Goal: Transaction & Acquisition: Purchase product/service

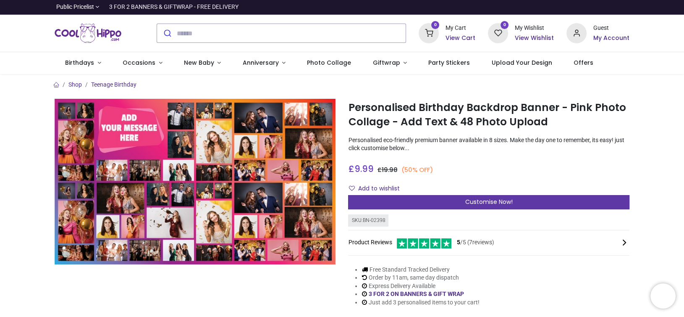
click at [488, 202] on span "Customise Now!" at bounding box center [489, 201] width 47 height 8
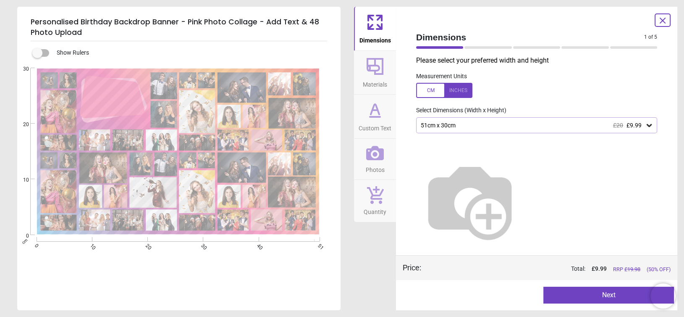
click at [650, 124] on icon at bounding box center [649, 125] width 8 height 8
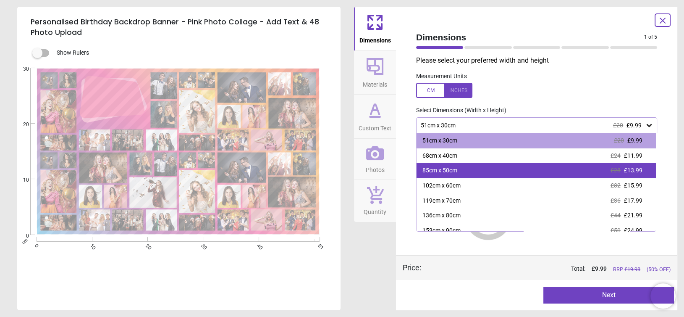
click at [635, 169] on span "£13.99" at bounding box center [633, 170] width 18 height 7
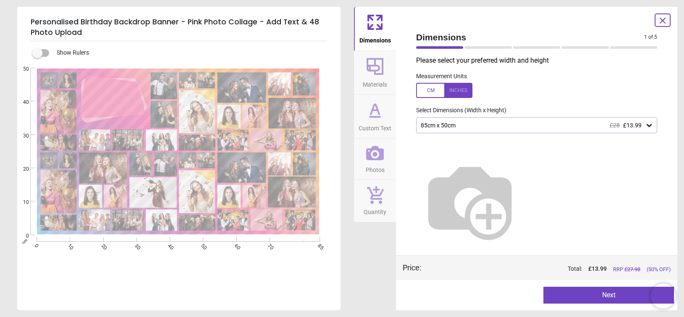
click at [493, 172] on img at bounding box center [470, 201] width 108 height 108
click at [432, 93] on div at bounding box center [444, 90] width 56 height 15
click at [652, 127] on icon at bounding box center [649, 125] width 8 height 8
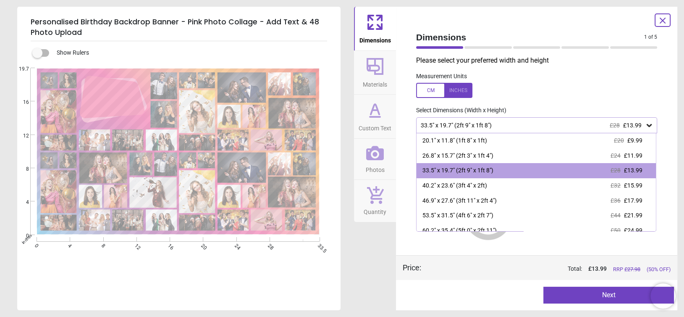
click at [652, 127] on icon at bounding box center [649, 125] width 8 height 8
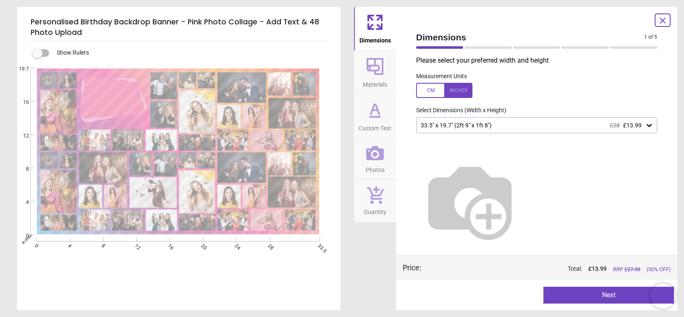
click at [627, 297] on button "Next" at bounding box center [609, 295] width 131 height 17
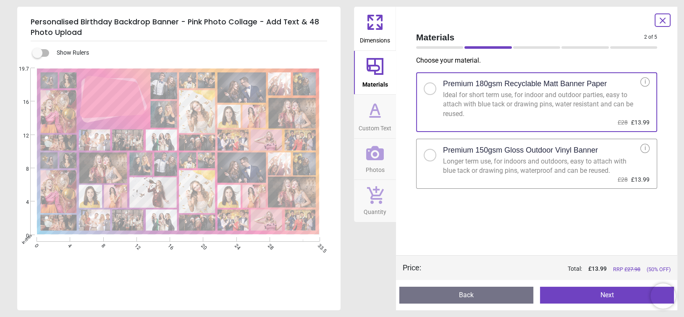
click at [597, 298] on button "Next" at bounding box center [607, 295] width 134 height 17
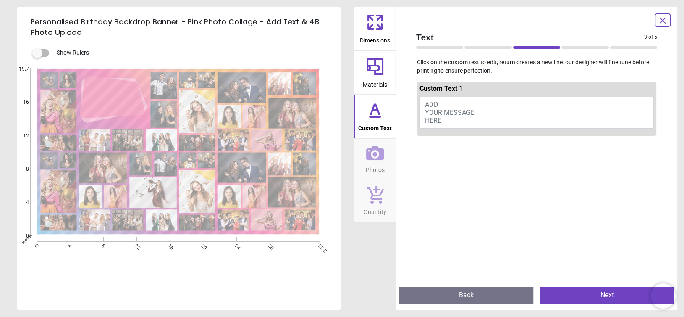
click at [458, 111] on span "ADD YOUR MESSAGE HERE" at bounding box center [450, 112] width 50 height 24
click at [438, 103] on span "ADD YOUR MESSAGE HERE" at bounding box center [450, 112] width 50 height 24
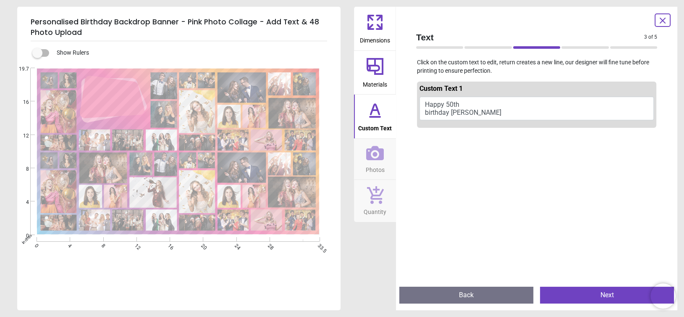
type textarea "**********"
click at [584, 292] on button "Next" at bounding box center [607, 295] width 134 height 17
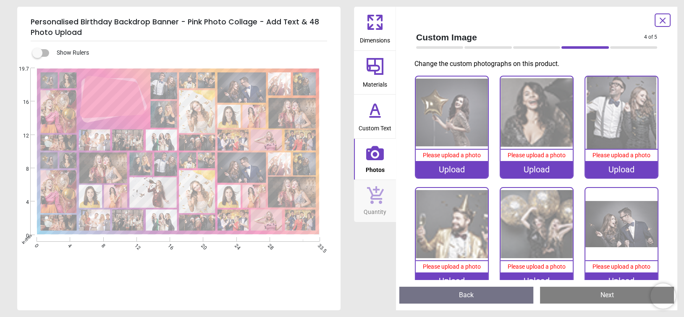
click at [453, 168] on div "Upload" at bounding box center [452, 169] width 72 height 17
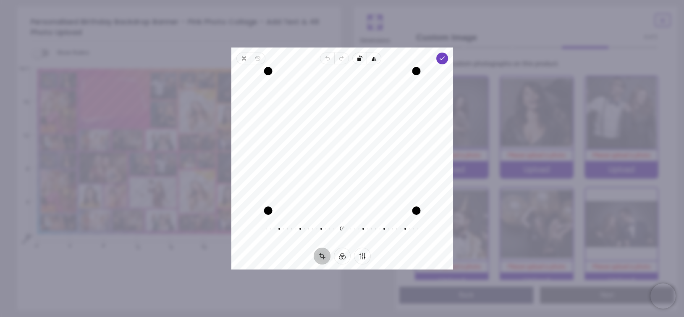
drag, startPoint x: 334, startPoint y: 87, endPoint x: 338, endPoint y: 157, distance: 70.3
click at [445, 58] on icon "button" at bounding box center [442, 58] width 7 height 7
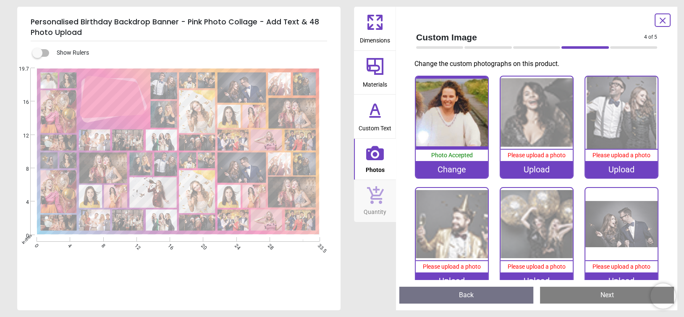
click at [541, 170] on div "Upload" at bounding box center [537, 169] width 72 height 17
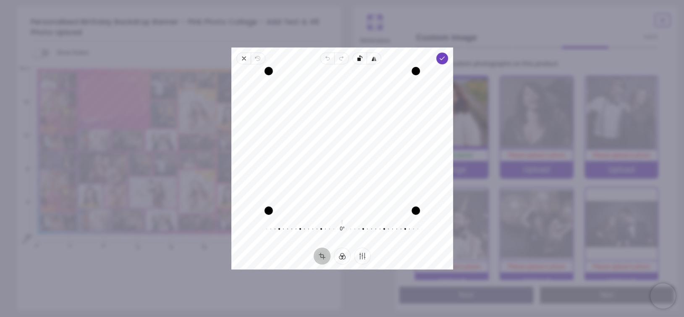
drag, startPoint x: 332, startPoint y: 116, endPoint x: 332, endPoint y: 129, distance: 12.2
click at [442, 60] on polyline "button" at bounding box center [442, 58] width 5 height 3
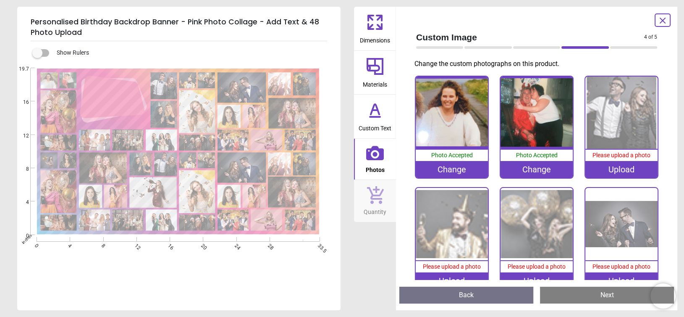
click at [625, 171] on div "Upload" at bounding box center [622, 169] width 72 height 17
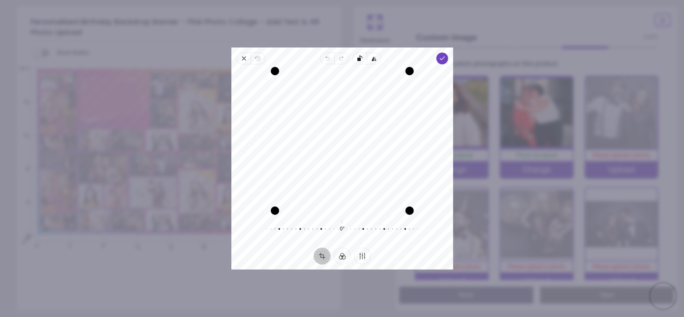
drag, startPoint x: 337, startPoint y: 128, endPoint x: 338, endPoint y: 183, distance: 55.1
click at [441, 53] on span "Done" at bounding box center [442, 59] width 12 height 12
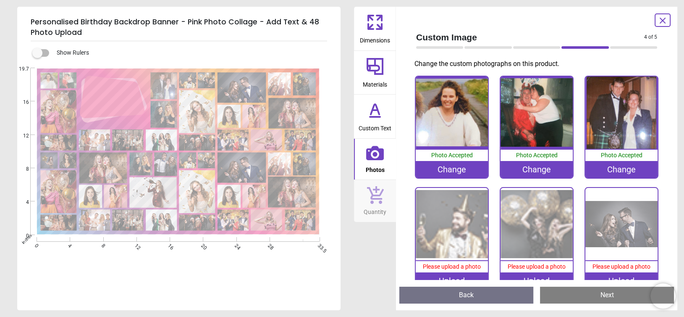
scroll to position [42, 0]
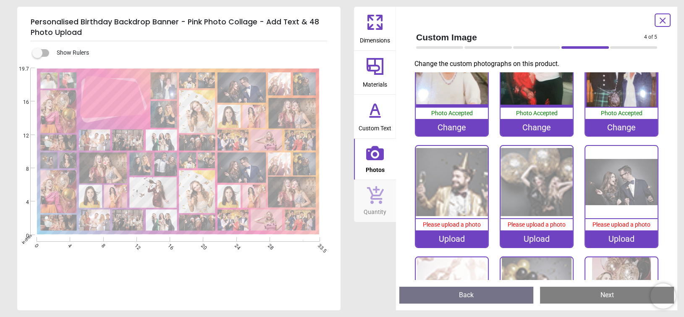
click at [460, 239] on div "Upload" at bounding box center [452, 238] width 72 height 17
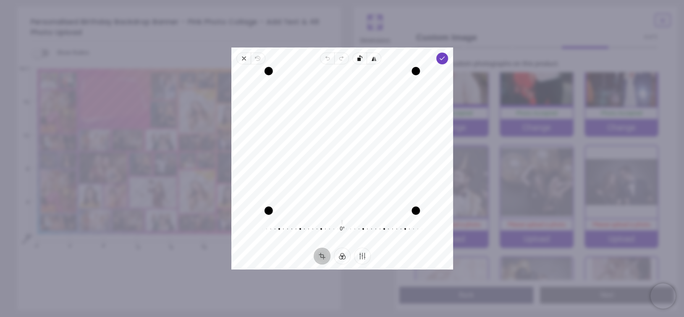
drag, startPoint x: 349, startPoint y: 118, endPoint x: 347, endPoint y: 142, distance: 24.9
click at [347, 143] on div "Recenter" at bounding box center [342, 140] width 208 height 139
click at [445, 61] on icon "button" at bounding box center [442, 58] width 7 height 7
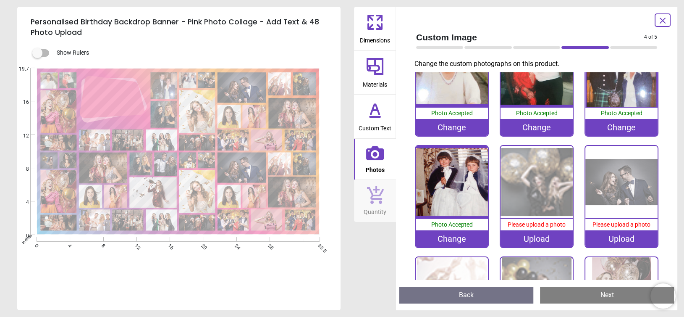
click at [537, 237] on div "Upload" at bounding box center [537, 238] width 72 height 17
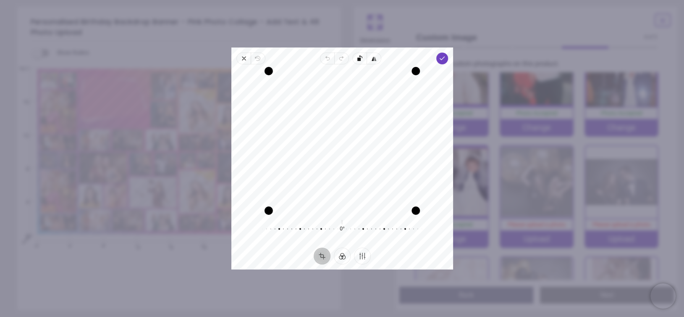
drag, startPoint x: 332, startPoint y: 116, endPoint x: 333, endPoint y: 143, distance: 26.5
click at [333, 143] on div "Recenter" at bounding box center [342, 140] width 208 height 139
click at [443, 58] on icon "button" at bounding box center [442, 58] width 7 height 7
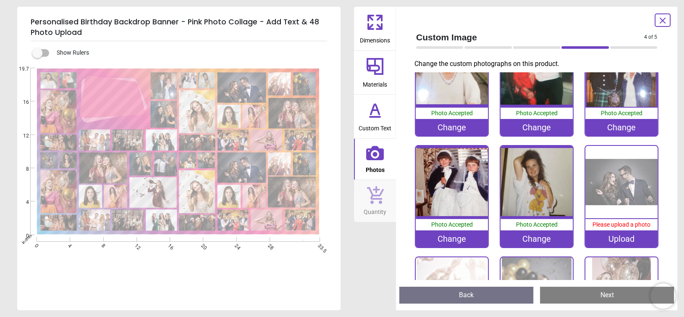
click at [616, 237] on div "Upload" at bounding box center [622, 238] width 72 height 17
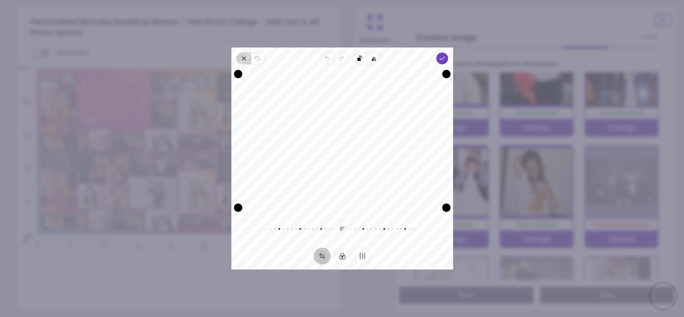
click at [243, 61] on icon "button" at bounding box center [244, 58] width 7 height 7
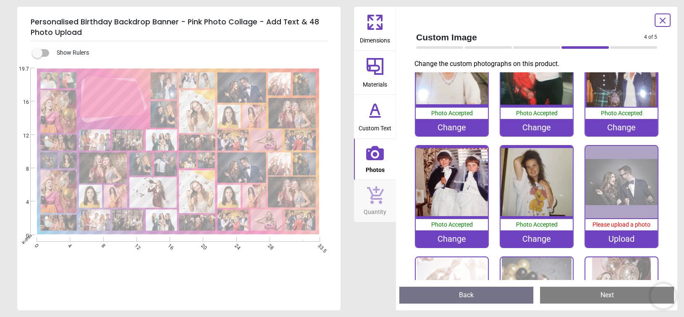
click at [610, 238] on div "Upload" at bounding box center [622, 238] width 72 height 17
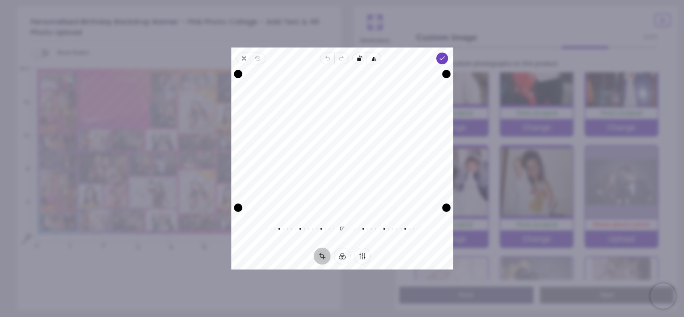
drag, startPoint x: 348, startPoint y: 115, endPoint x: 347, endPoint y: 159, distance: 44.1
click at [441, 59] on polyline "button" at bounding box center [442, 58] width 5 height 3
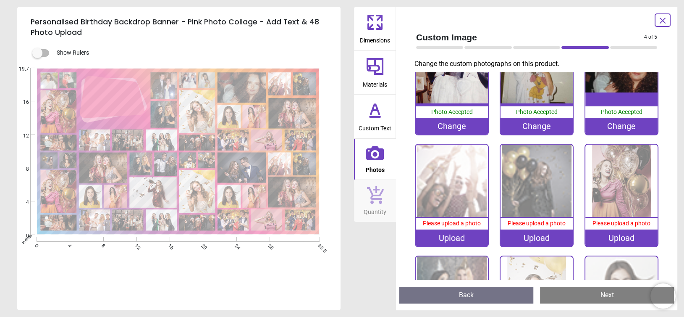
scroll to position [168, 0]
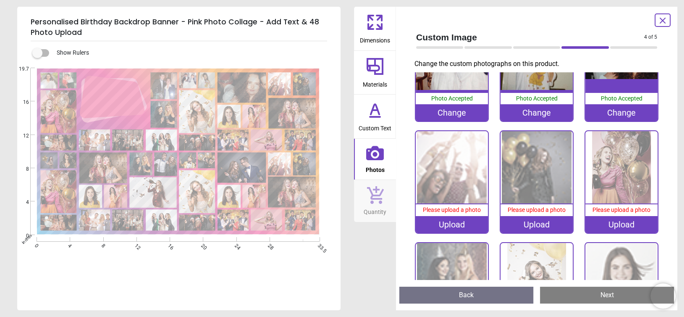
click at [460, 222] on div "Upload" at bounding box center [452, 224] width 72 height 17
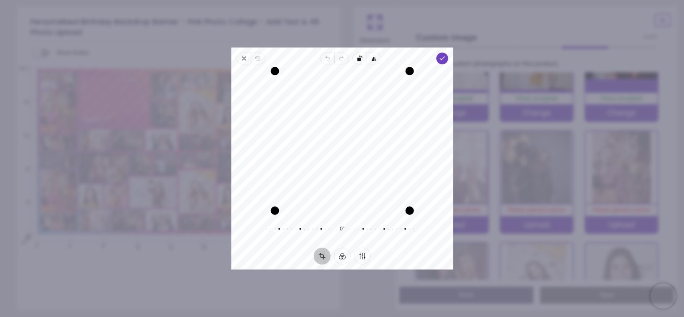
drag, startPoint x: 341, startPoint y: 126, endPoint x: 340, endPoint y: 138, distance: 11.8
drag, startPoint x: 339, startPoint y: 211, endPoint x: 343, endPoint y: 218, distance: 8.3
click at [343, 218] on div "Recenter 0° Reset" at bounding box center [343, 155] width 222 height 183
click at [441, 55] on span "Done" at bounding box center [442, 59] width 12 height 12
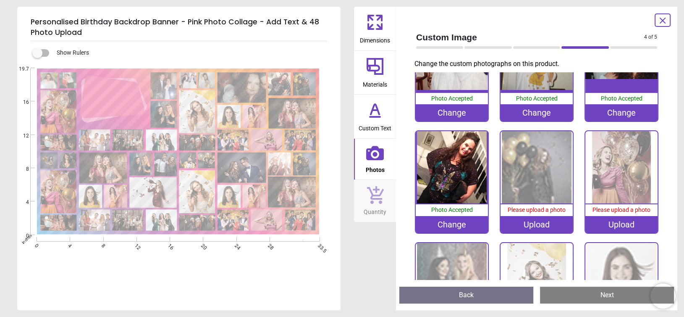
click at [540, 225] on div "Upload" at bounding box center [537, 224] width 72 height 17
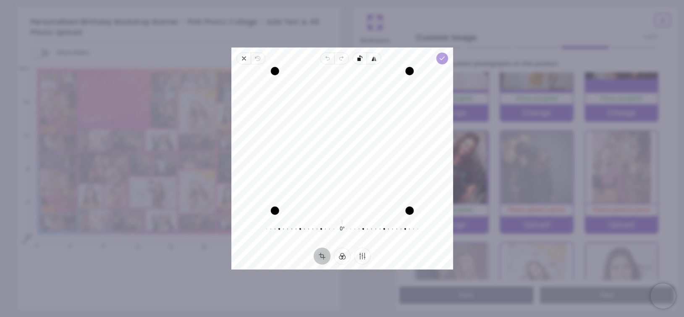
click at [440, 60] on icon "button" at bounding box center [442, 58] width 7 height 7
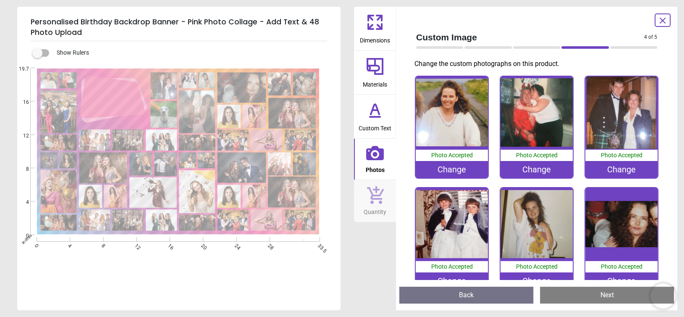
scroll to position [336, 0]
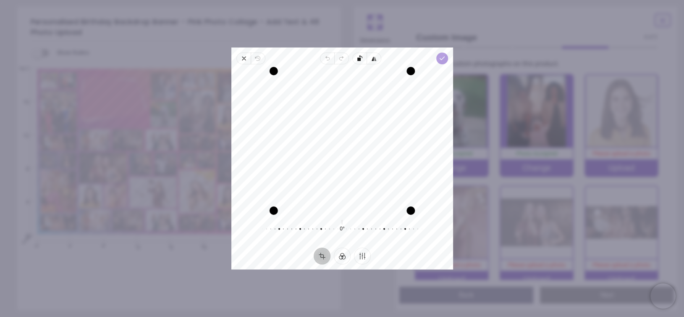
click at [443, 57] on icon "button" at bounding box center [442, 58] width 7 height 7
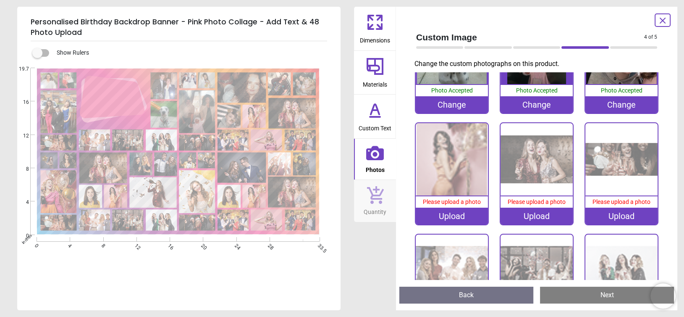
scroll to position [420, 0]
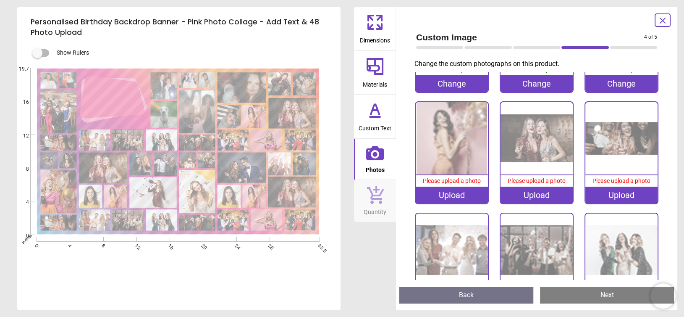
click at [451, 191] on div "Upload" at bounding box center [452, 195] width 72 height 17
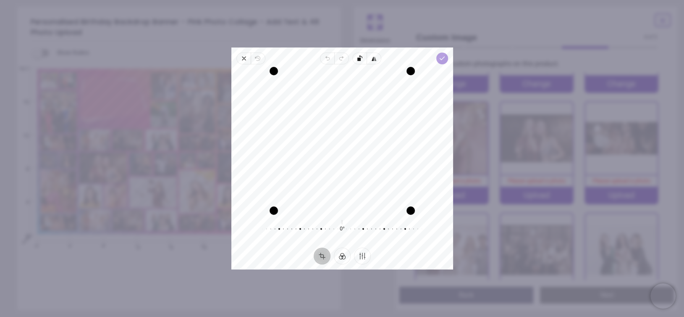
click at [445, 59] on icon "button" at bounding box center [442, 58] width 7 height 7
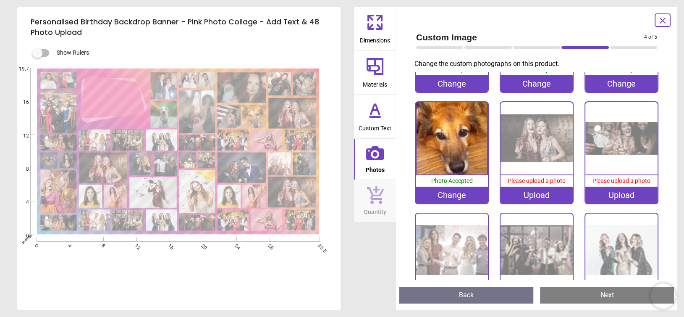
click at [544, 187] on div "Upload" at bounding box center [537, 195] width 72 height 17
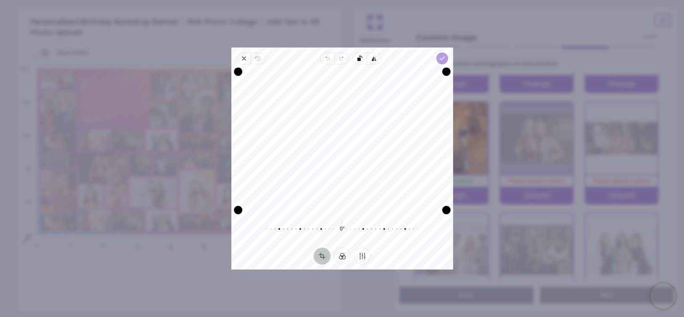
click at [440, 56] on icon "button" at bounding box center [442, 58] width 7 height 7
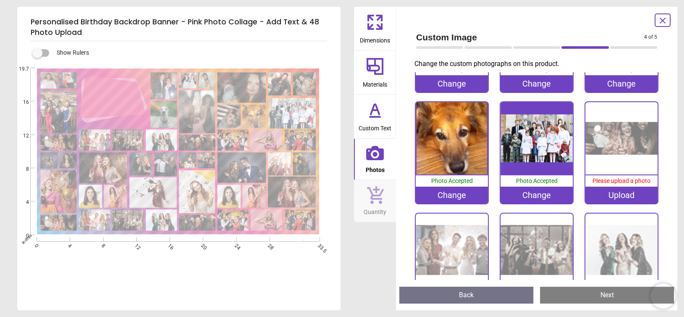
click at [614, 187] on div "Upload" at bounding box center [622, 195] width 72 height 17
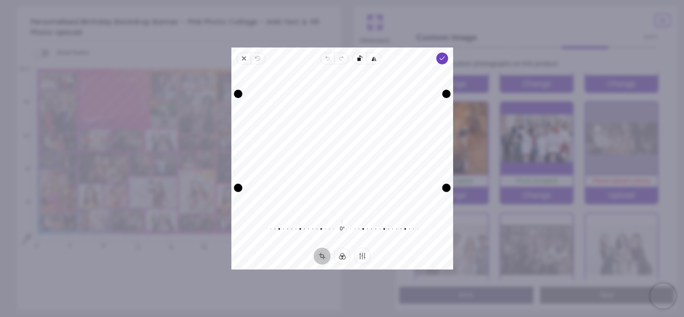
drag, startPoint x: 334, startPoint y: 108, endPoint x: 338, endPoint y: 127, distance: 19.0
drag, startPoint x: 347, startPoint y: 187, endPoint x: 350, endPoint y: 242, distance: 55.5
click at [350, 242] on div "Recenter 0° Reset" at bounding box center [343, 155] width 222 height 183
click at [349, 63] on div "Close Revert Undo Redo Rotate left Flip horizontal Done Crop Filter Finetune Re…" at bounding box center [343, 158] width 222 height 222
click at [442, 56] on icon "button" at bounding box center [442, 58] width 7 height 7
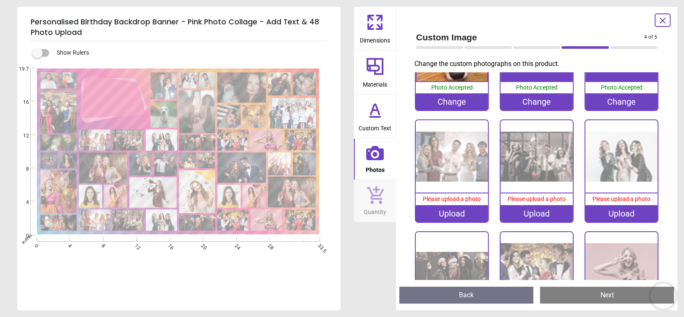
scroll to position [546, 0]
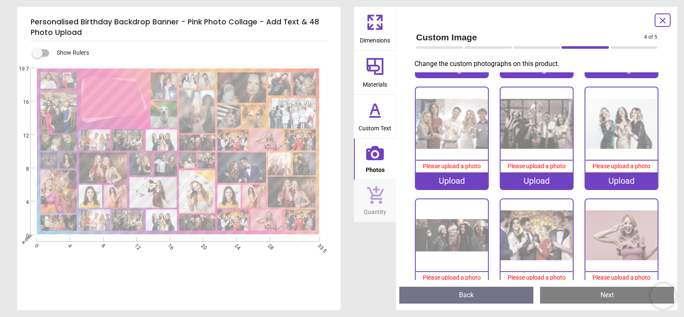
click at [454, 175] on div "Upload" at bounding box center [452, 180] width 72 height 17
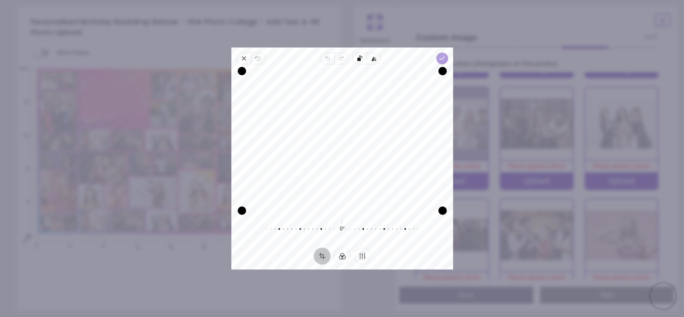
click at [443, 56] on icon "button" at bounding box center [442, 58] width 7 height 7
